Goal: Task Accomplishment & Management: Manage account settings

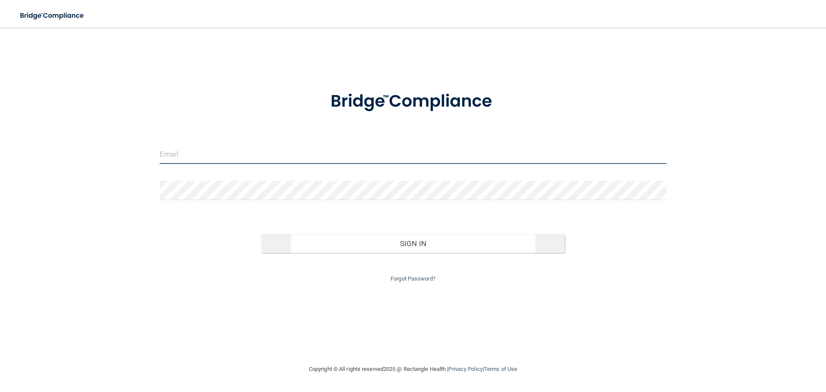
type input "[EMAIL_ADDRESS][DOMAIN_NAME]"
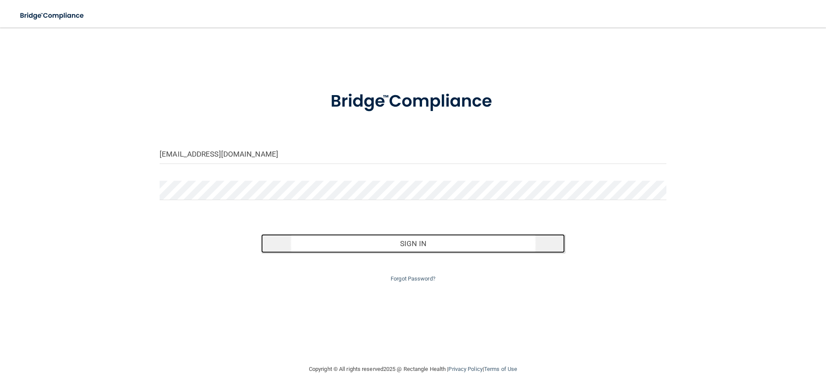
click at [349, 243] on button "Sign In" at bounding box center [413, 243] width 304 height 19
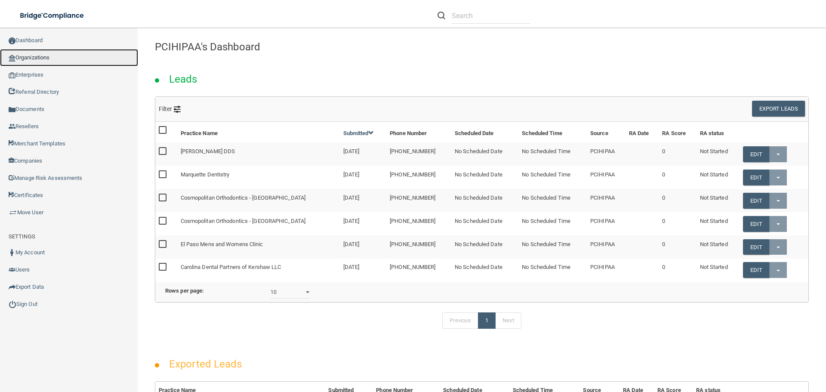
click at [44, 55] on link "Organizations" at bounding box center [69, 57] width 138 height 17
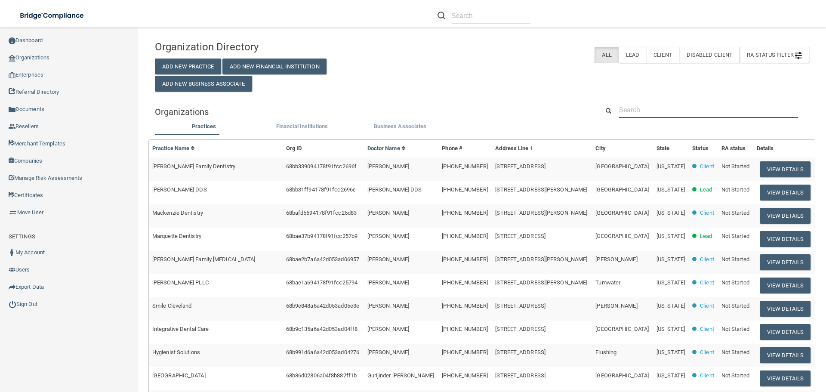
click at [656, 109] on input "text" at bounding box center [708, 110] width 179 height 16
paste input "[PERSON_NAME] [MEDICAL_DATA]"
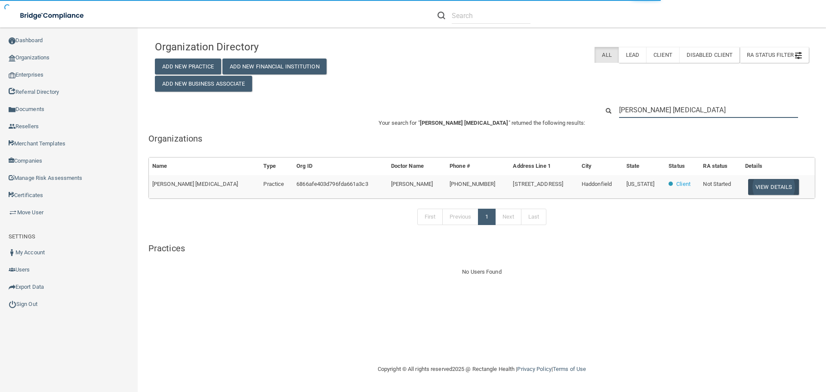
type input "[PERSON_NAME] [MEDICAL_DATA]"
click at [776, 187] on button "View Details" at bounding box center [773, 187] width 51 height 16
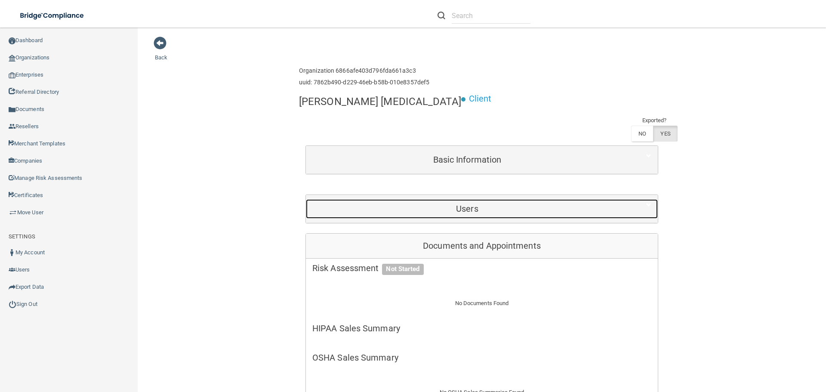
click at [454, 204] on h5 "Users" at bounding box center [467, 208] width 310 height 9
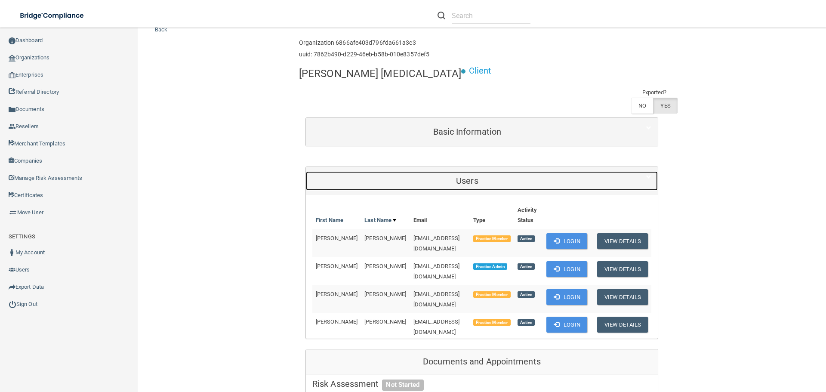
scroll to position [86, 0]
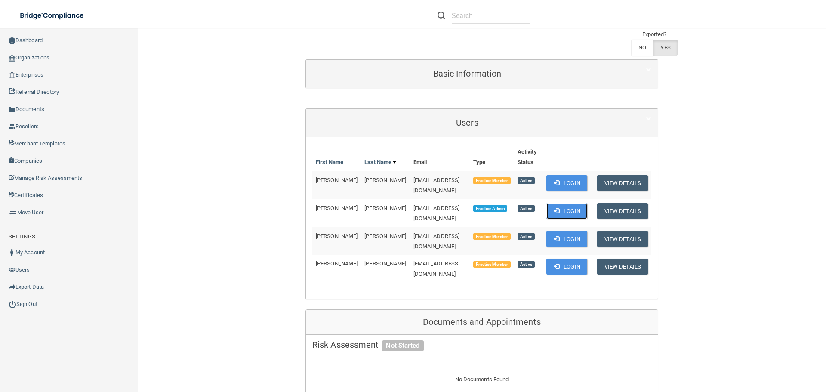
click at [548, 203] on button "Login" at bounding box center [566, 211] width 41 height 16
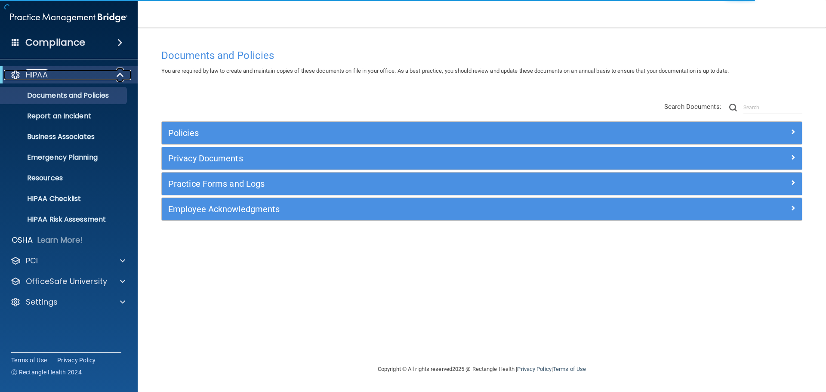
click at [120, 75] on span at bounding box center [120, 75] width 7 height 10
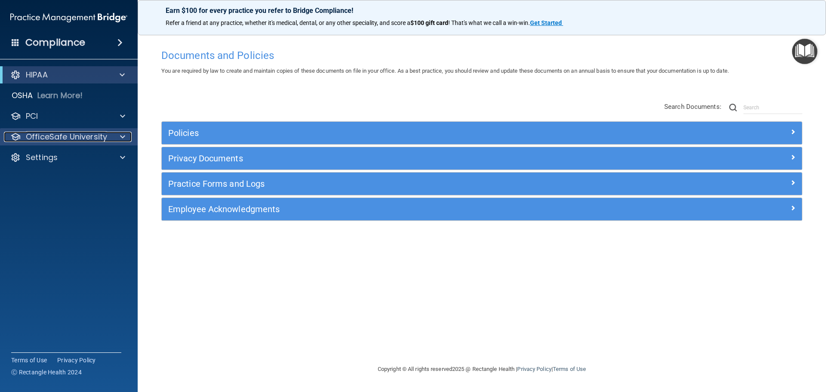
click at [123, 133] on span at bounding box center [122, 137] width 5 height 10
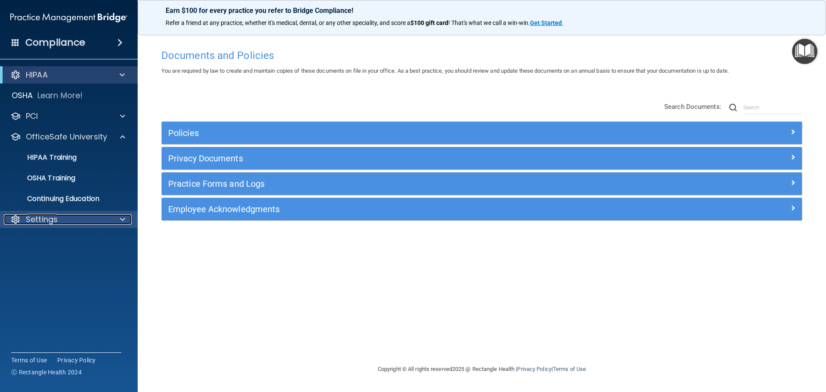
click at [120, 220] on div at bounding box center [122, 219] width 22 height 10
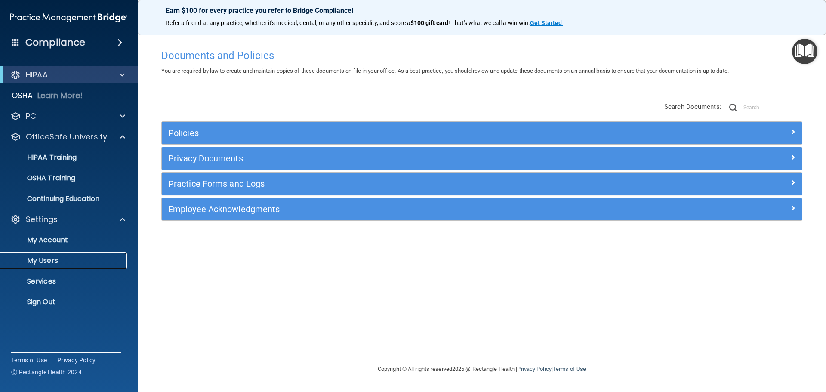
click at [59, 261] on p "My Users" at bounding box center [64, 260] width 117 height 9
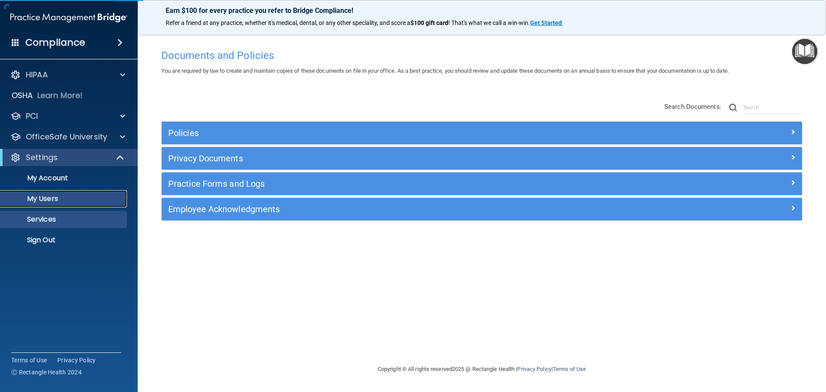
select select "20"
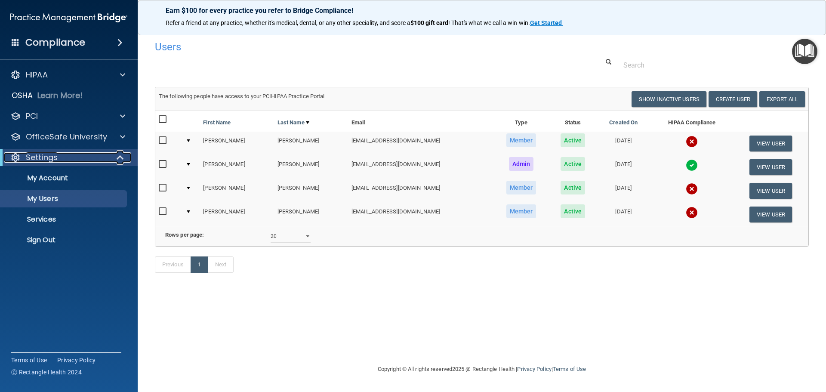
click at [123, 157] on span at bounding box center [120, 157] width 7 height 10
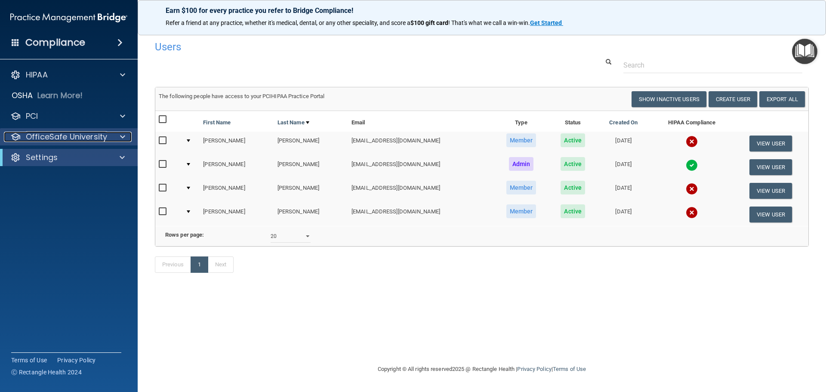
click at [108, 135] on div "OfficeSafe University" at bounding box center [57, 137] width 107 height 10
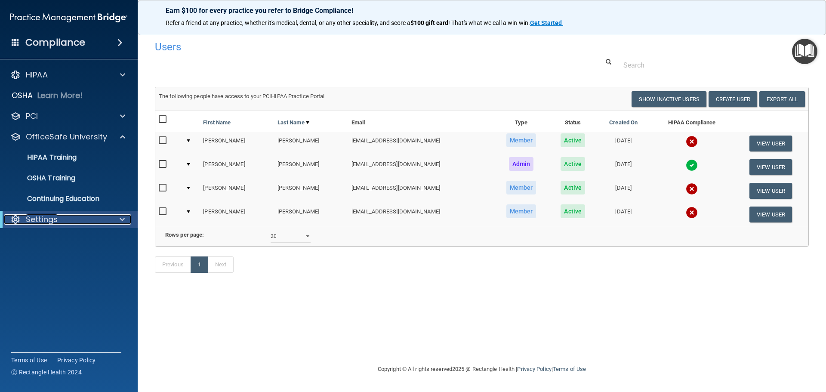
click at [118, 220] on div at bounding box center [120, 219] width 21 height 10
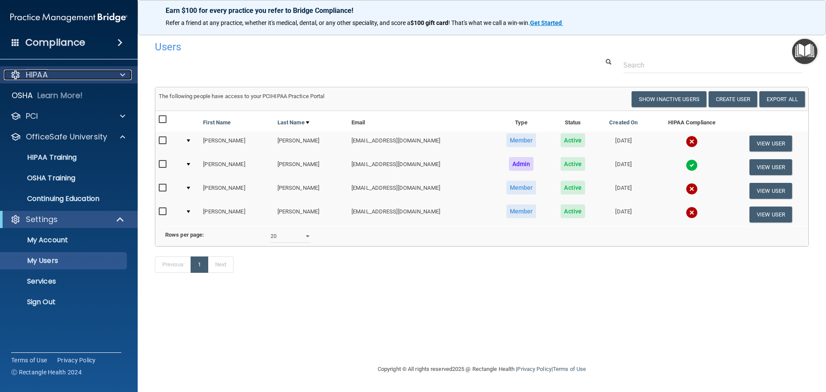
click at [98, 76] on div "HIPAA" at bounding box center [57, 75] width 107 height 10
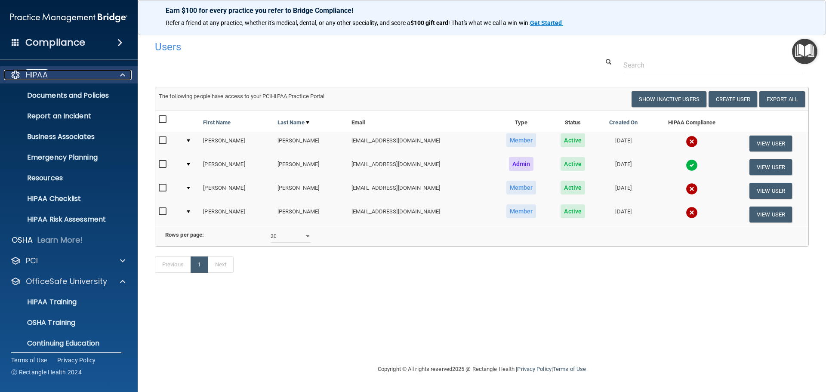
click at [72, 75] on div "HIPAA" at bounding box center [57, 75] width 107 height 10
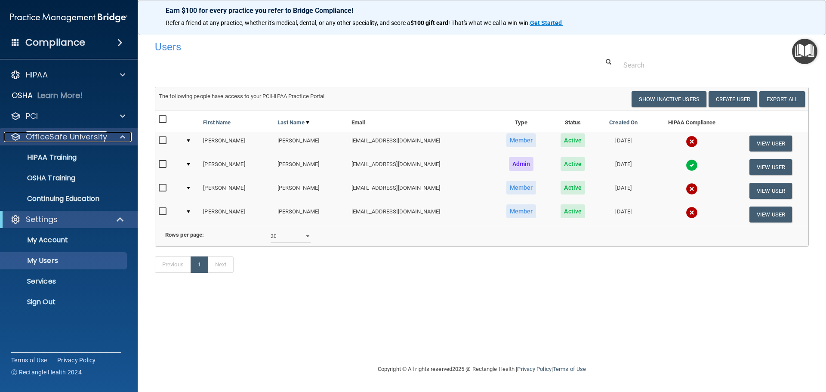
click at [120, 135] on span at bounding box center [122, 137] width 5 height 10
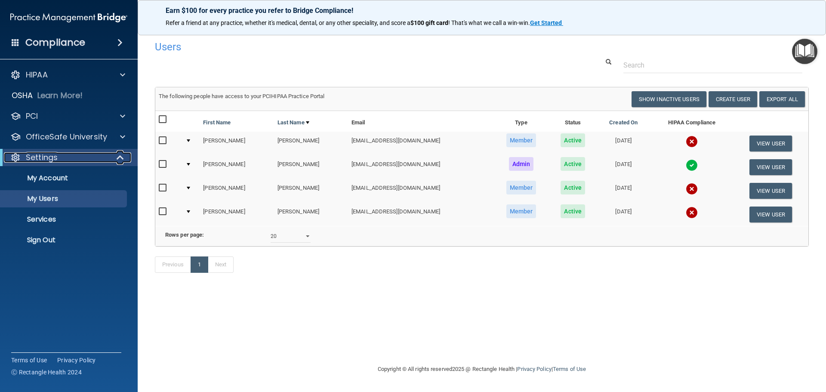
click at [123, 158] on span at bounding box center [120, 157] width 7 height 10
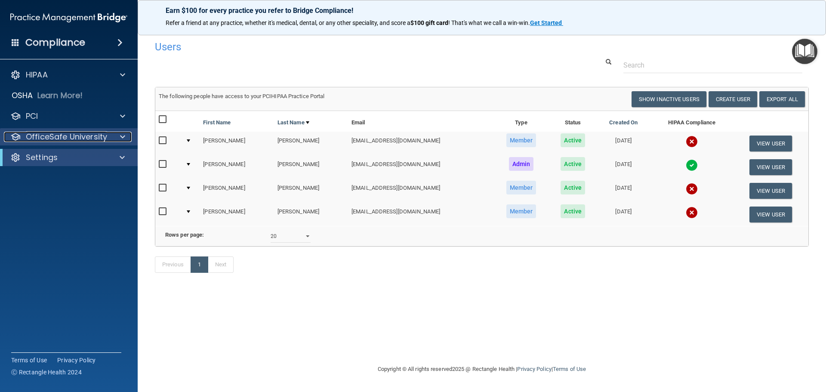
click at [87, 136] on p "OfficeSafe University" at bounding box center [66, 137] width 81 height 10
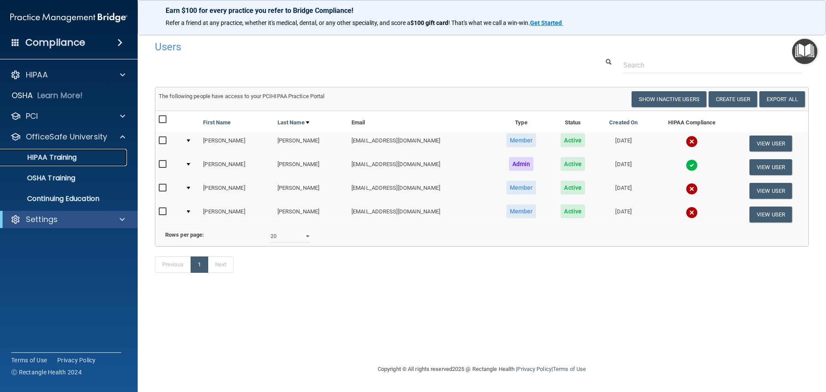
click at [66, 156] on p "HIPAA Training" at bounding box center [41, 157] width 71 height 9
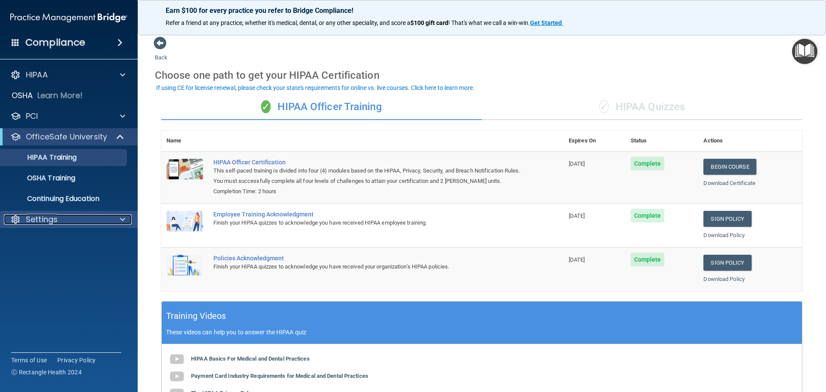
click at [107, 221] on div "Settings" at bounding box center [57, 219] width 107 height 10
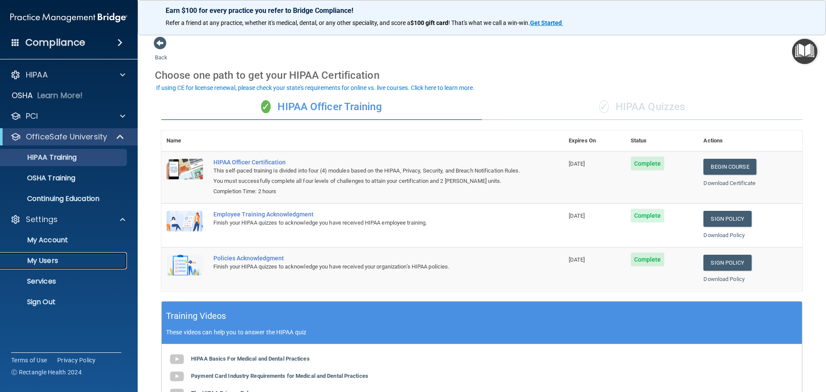
click at [72, 259] on p "My Users" at bounding box center [64, 260] width 117 height 9
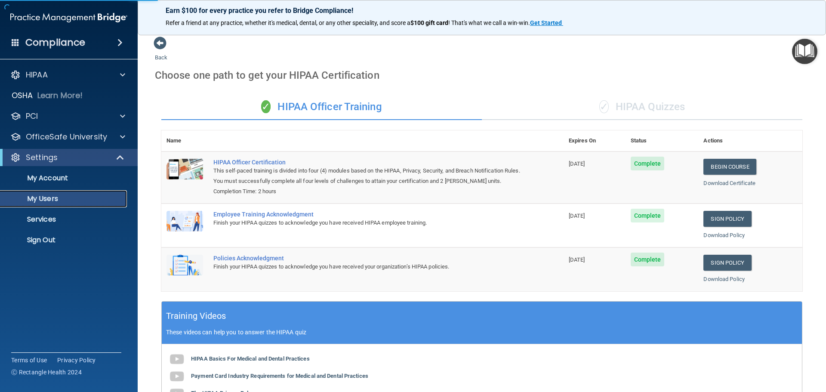
select select "20"
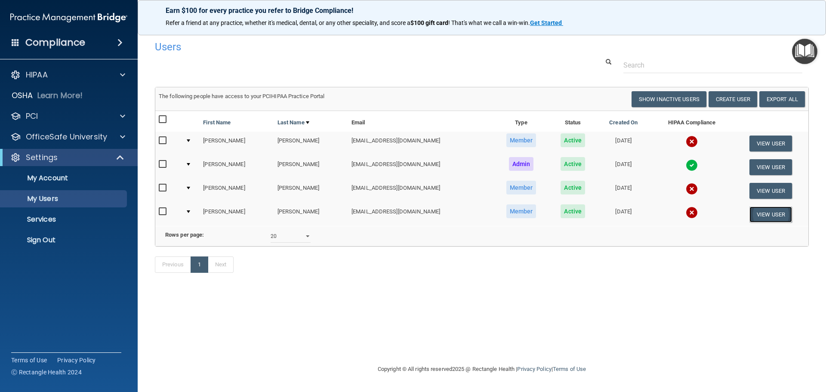
click at [774, 217] on button "View User" at bounding box center [770, 214] width 43 height 16
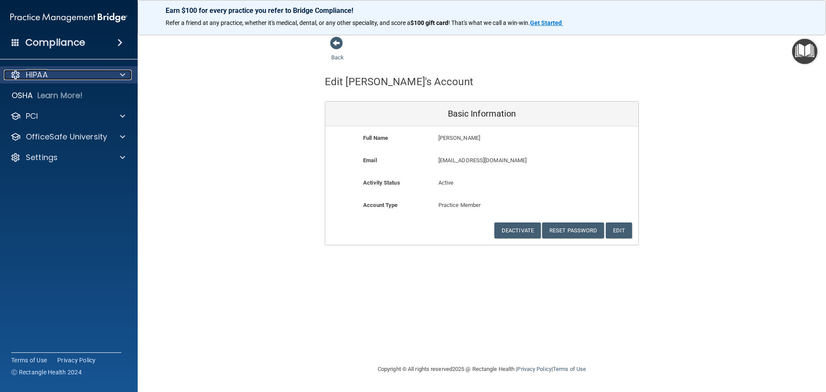
click at [129, 76] on div at bounding box center [122, 75] width 22 height 10
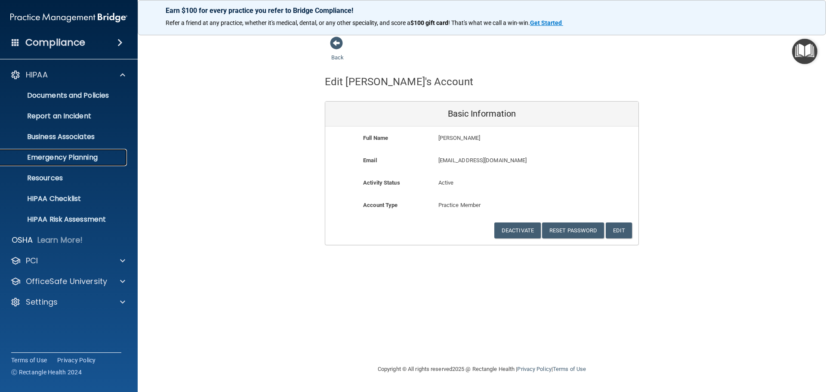
click at [82, 154] on p "Emergency Planning" at bounding box center [64, 157] width 117 height 9
